Goal: Task Accomplishment & Management: Manage account settings

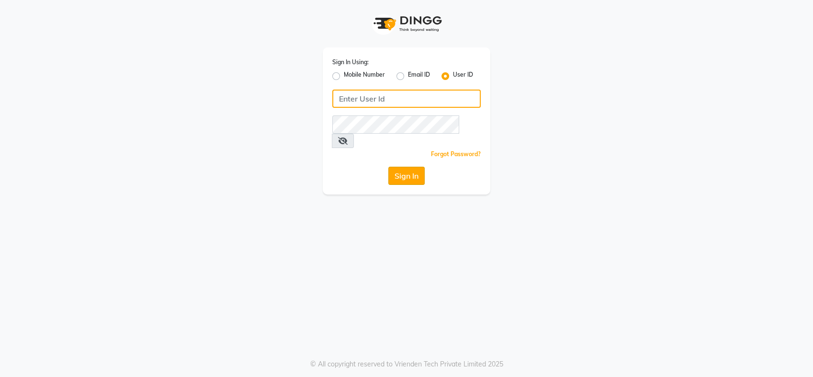
type input "cutnstyle"
click at [407, 167] on button "Sign In" at bounding box center [406, 176] width 36 height 18
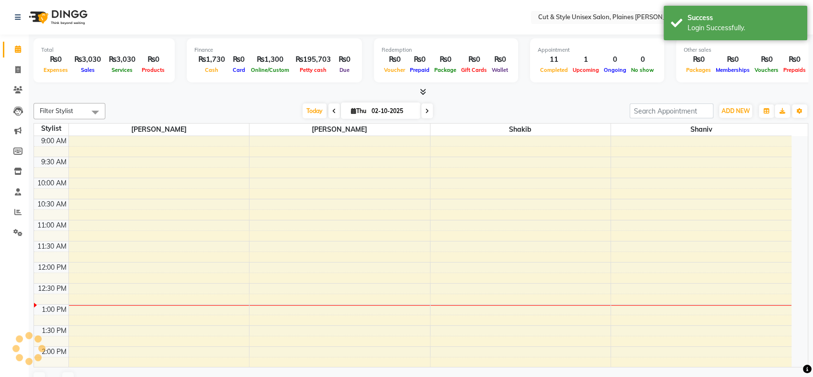
select select "en"
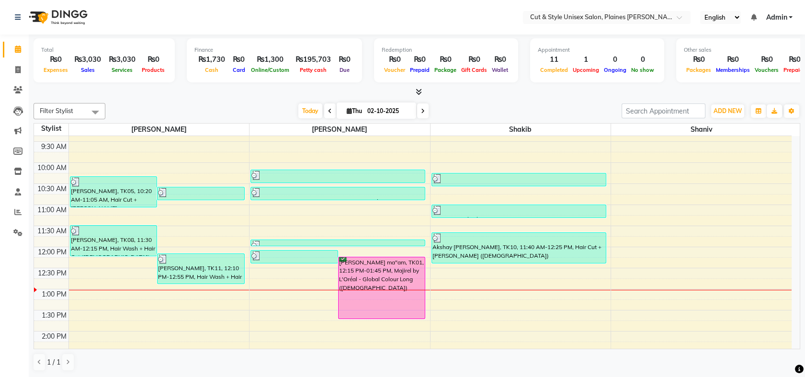
scroll to position [15, 0]
click at [373, 272] on div "[PERSON_NAME] ma"am, TK01, 12:15 PM-01:45 PM, Majirel by L'Oréal - Global Colou…" at bounding box center [382, 288] width 87 height 61
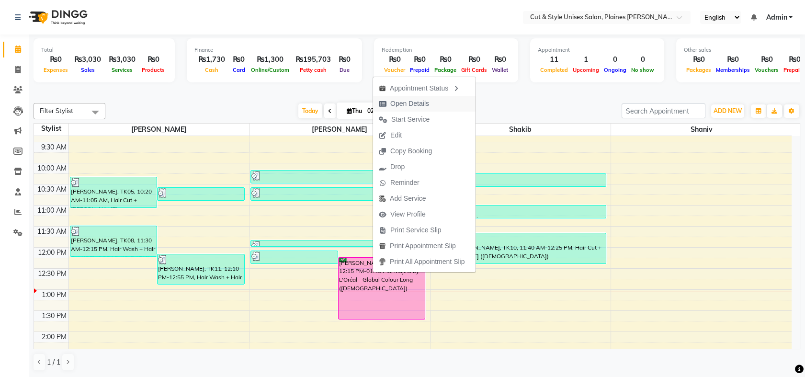
click at [417, 107] on span "Open Details" at bounding box center [409, 104] width 39 height 10
select select "6"
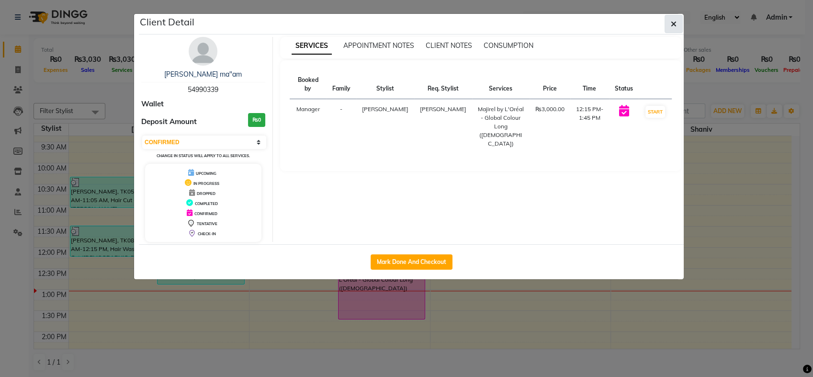
click at [671, 23] on icon "button" at bounding box center [674, 24] width 6 height 8
